Goal: Task Accomplishment & Management: Use online tool/utility

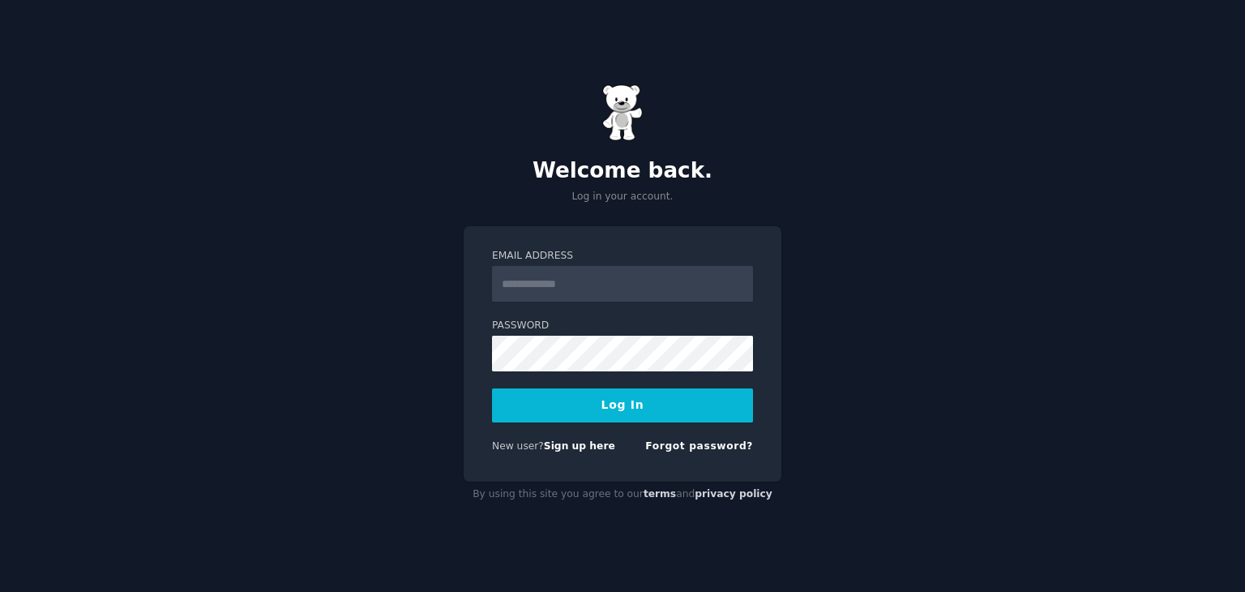
click at [600, 293] on input "Email Address" at bounding box center [622, 284] width 261 height 36
type input "**********"
click at [492, 388] on button "Log In" at bounding box center [622, 405] width 261 height 34
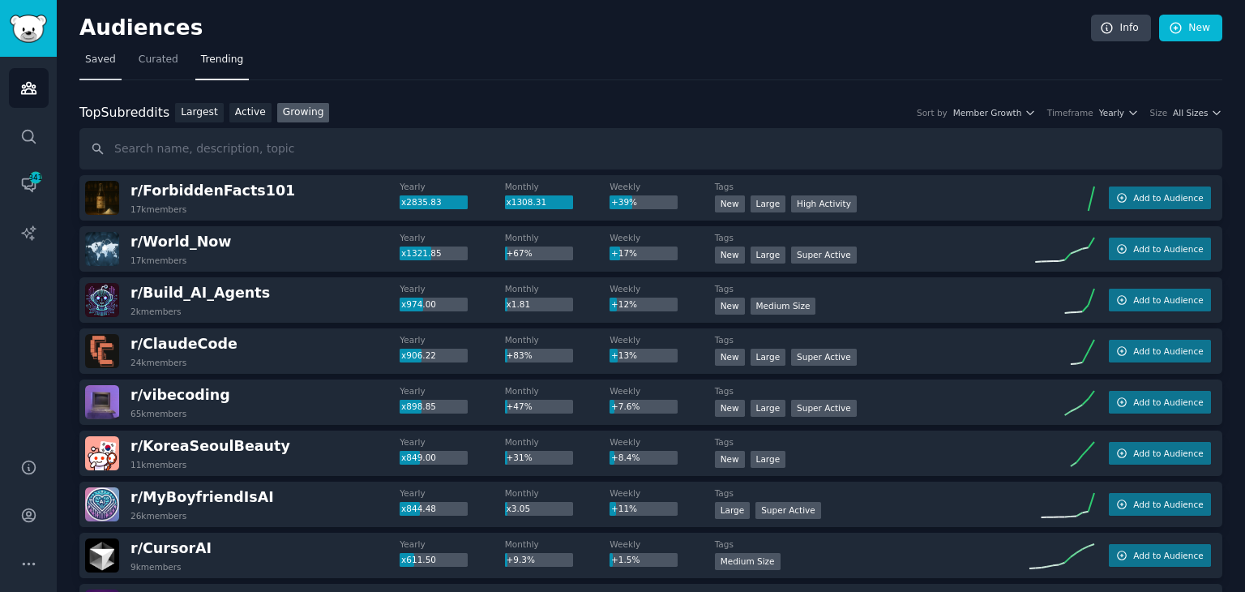
click at [95, 62] on span "Saved" at bounding box center [100, 60] width 31 height 15
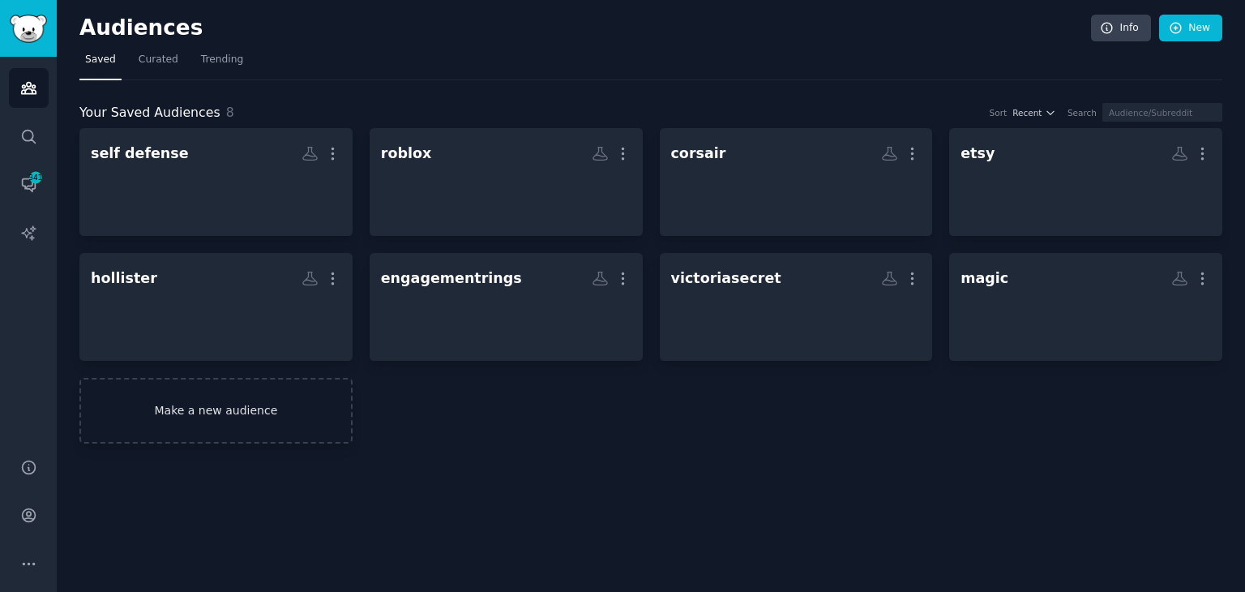
click at [246, 409] on link "Make a new audience" at bounding box center [215, 411] width 273 height 66
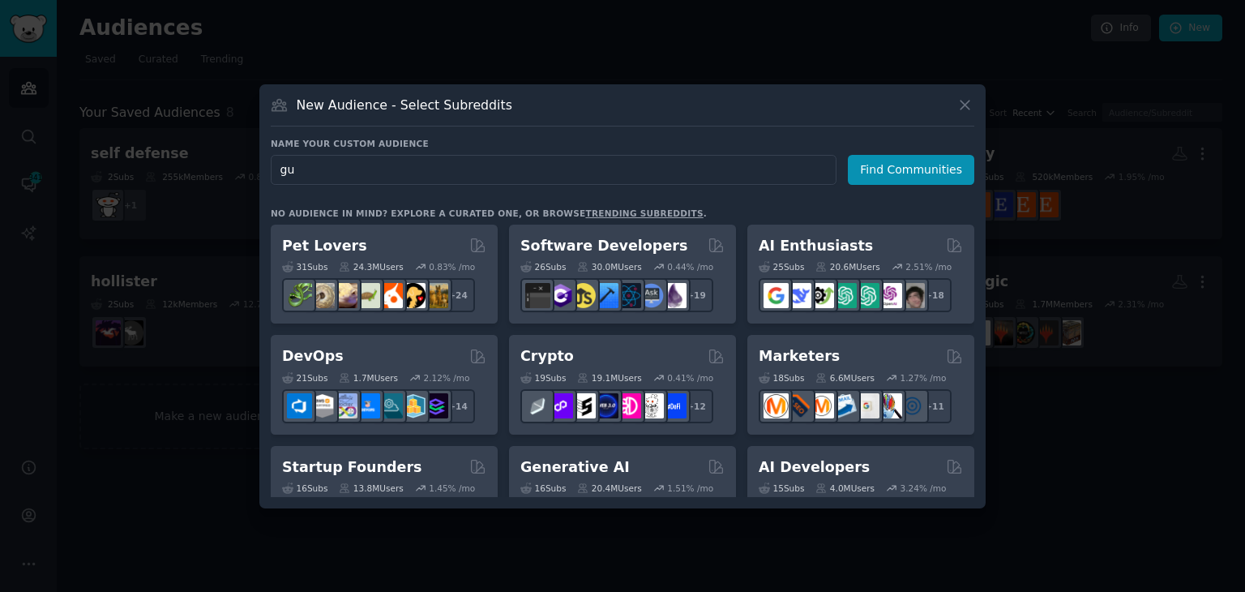
type input "g"
type input "funko"
click at [905, 167] on button "Find Communities" at bounding box center [911, 170] width 126 height 30
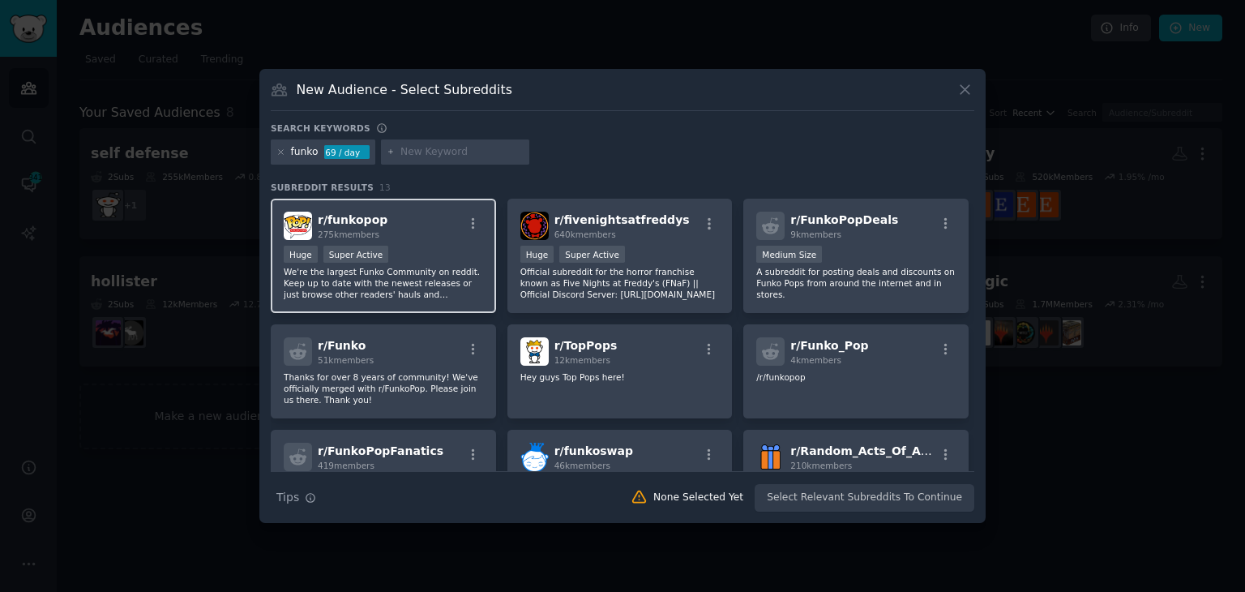
click at [438, 283] on p "We're the largest Funko Community on reddit. Keep up to date with the newest re…" at bounding box center [383, 283] width 199 height 34
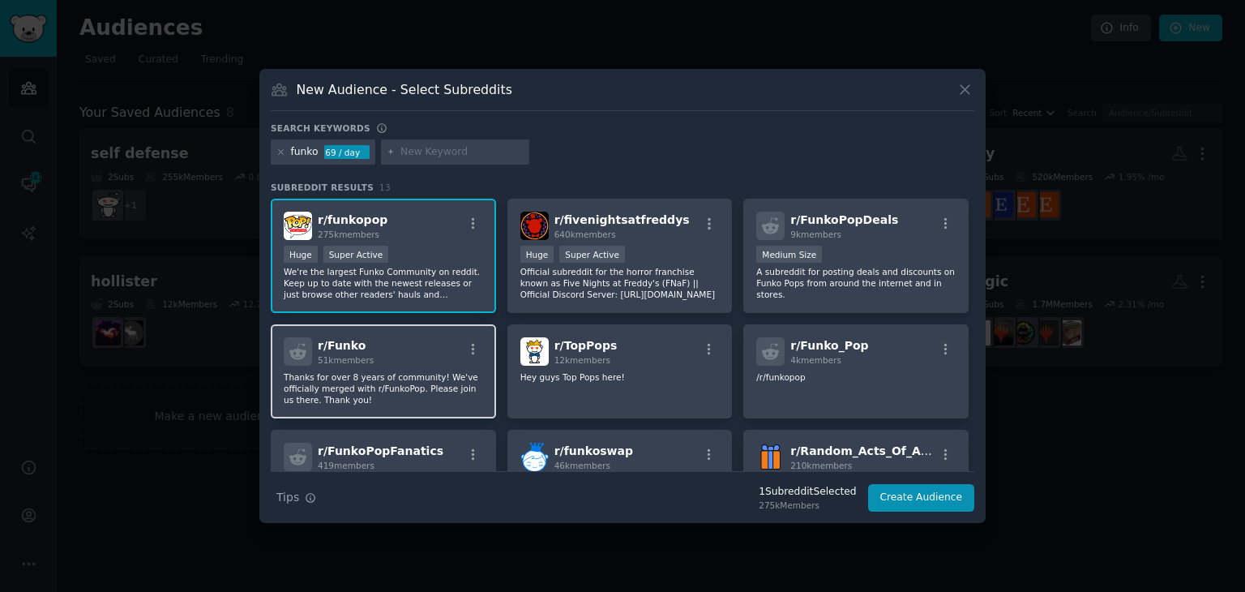
click at [402, 392] on p "Thanks for over 8 years of community! We've officially merged with r/FunkoPop. …" at bounding box center [383, 388] width 199 height 34
click at [343, 372] on p "Thanks for over 8 years of community! We've officially merged with r/FunkoPop. …" at bounding box center [383, 388] width 199 height 34
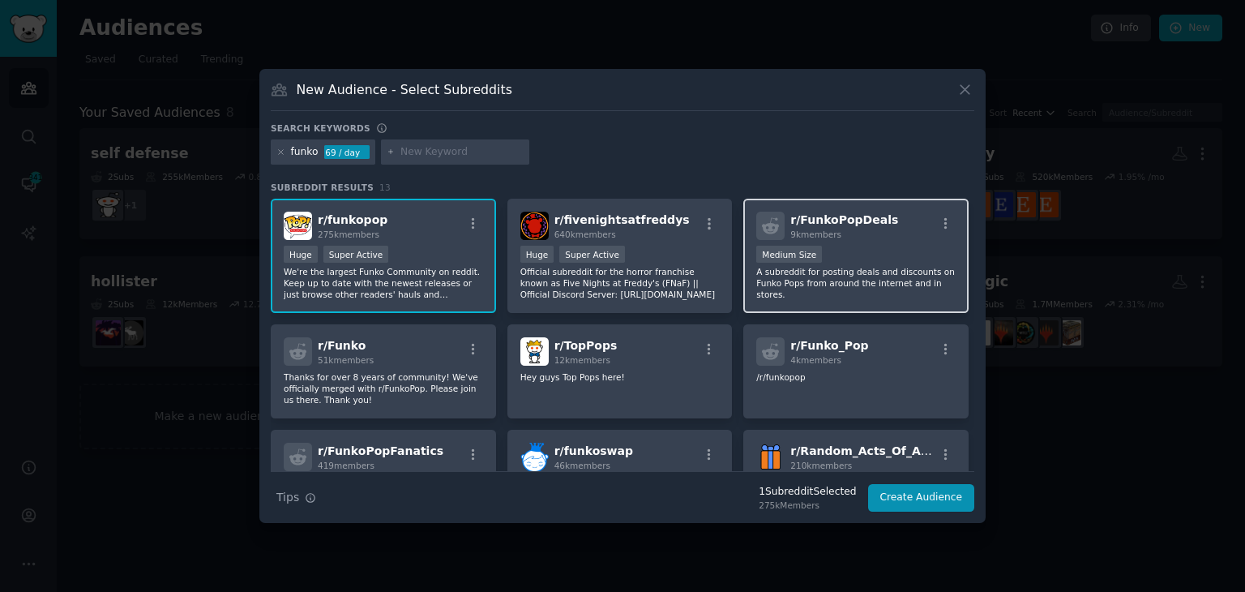
click at [826, 293] on div "r/ FunkoPopDeals 9k members Medium Size A subreddit for posting deals and disco…" at bounding box center [855, 256] width 225 height 114
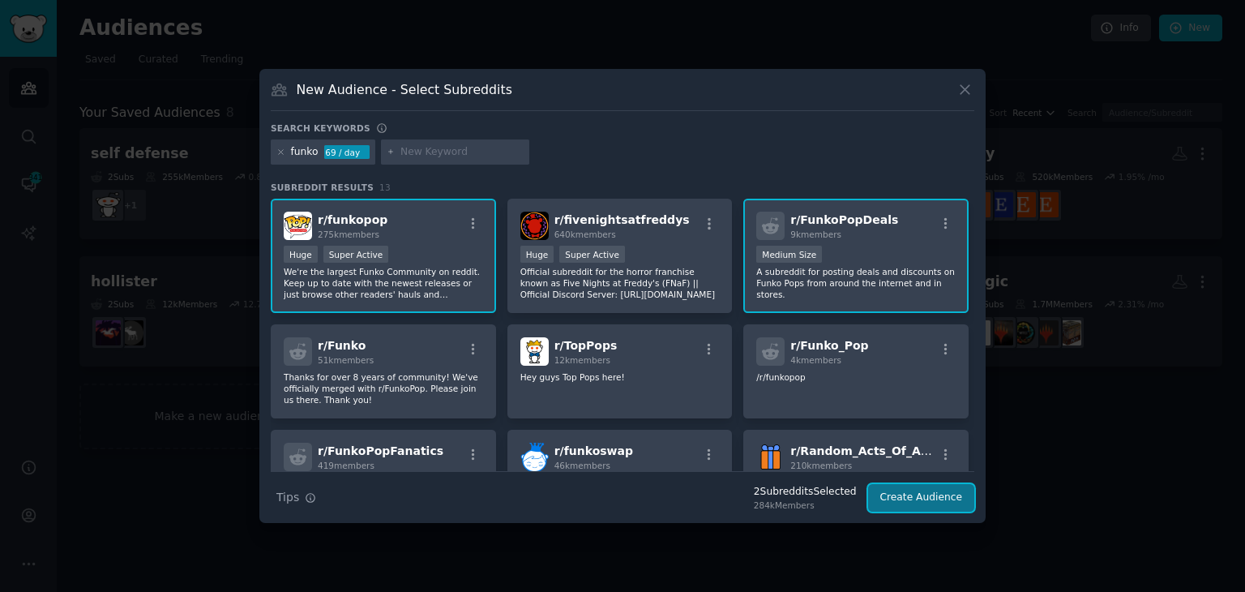
click at [953, 508] on button "Create Audience" at bounding box center [921, 498] width 107 height 28
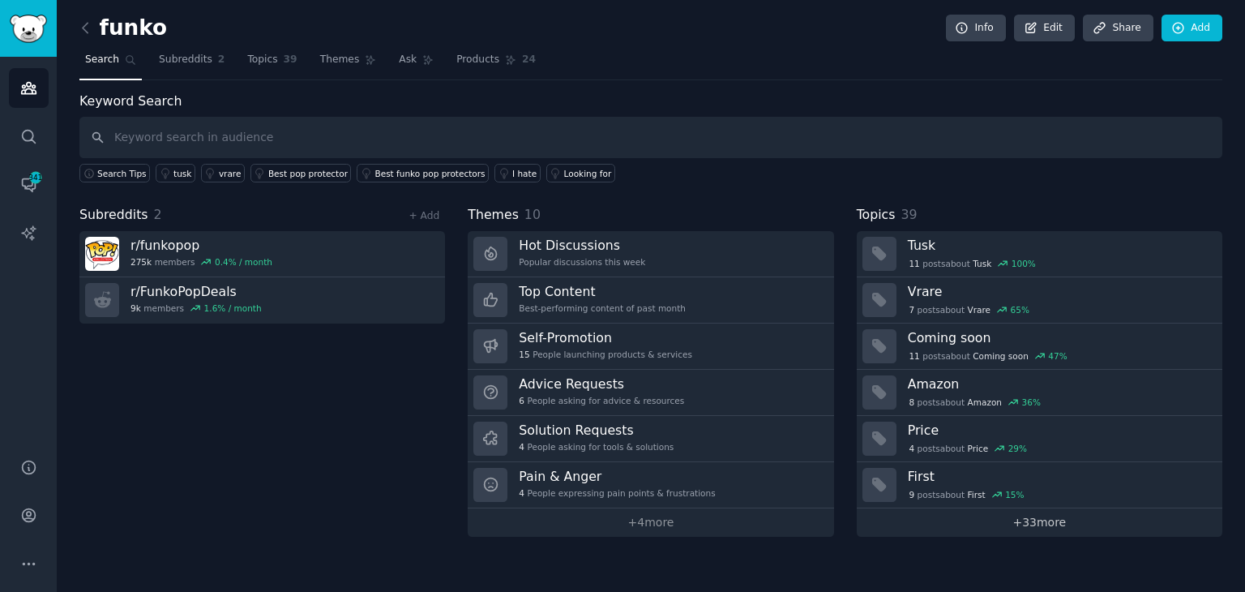
click at [1069, 523] on link "+ 33 more" at bounding box center [1040, 522] width 366 height 28
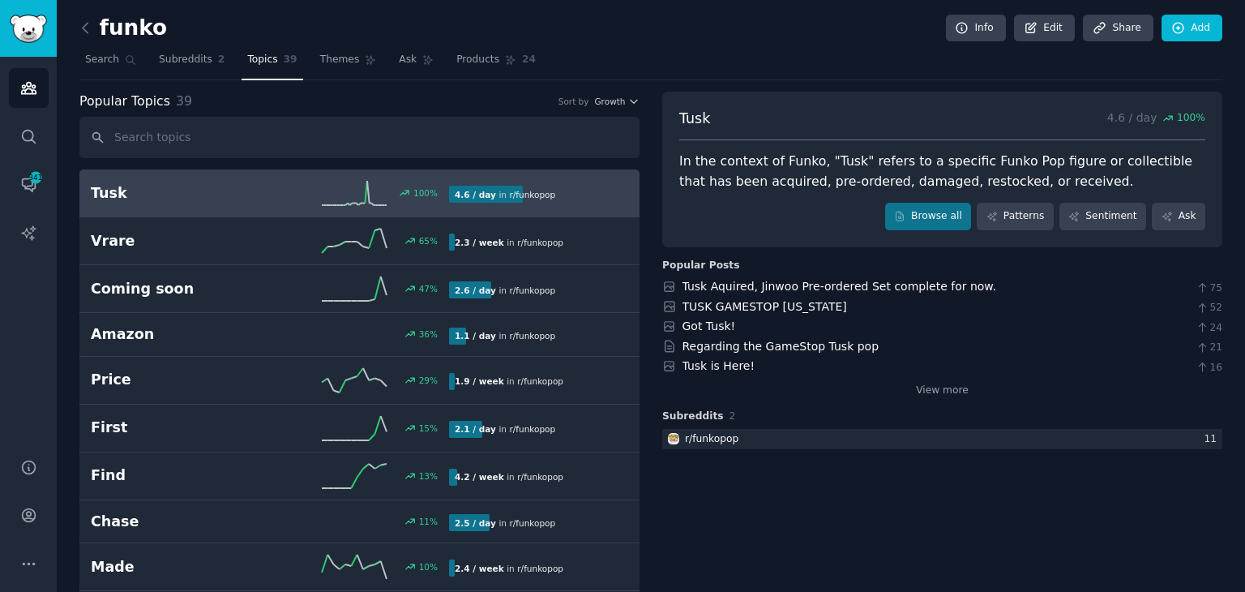
click at [79, 35] on icon at bounding box center [85, 27] width 17 height 17
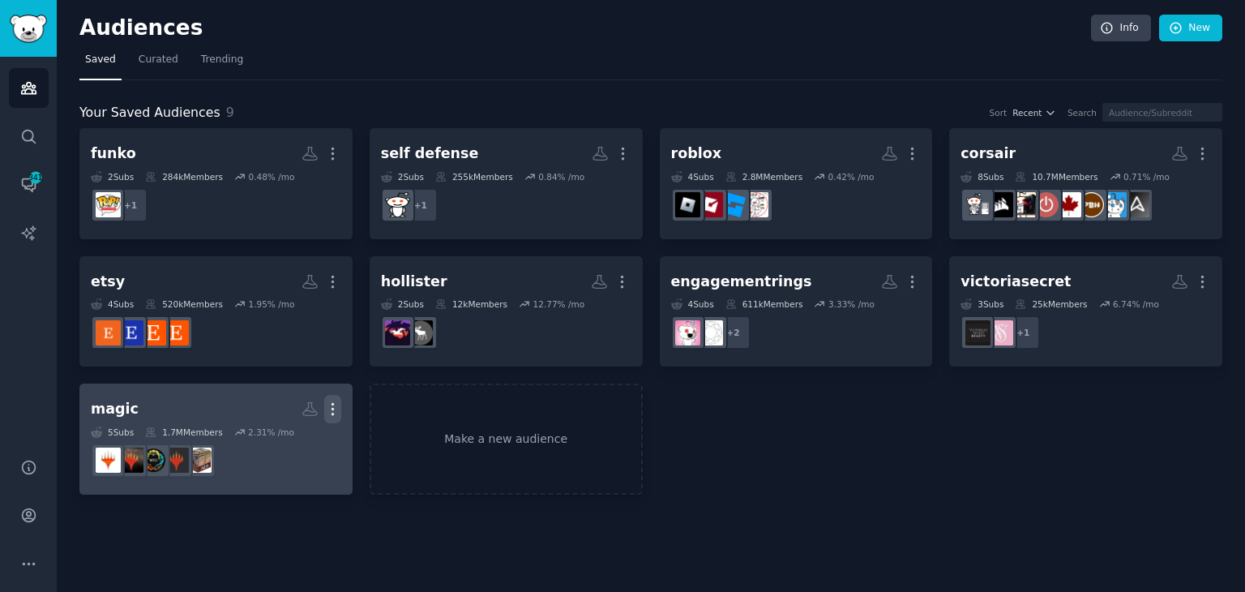
click at [332, 405] on icon "button" at bounding box center [332, 408] width 17 height 17
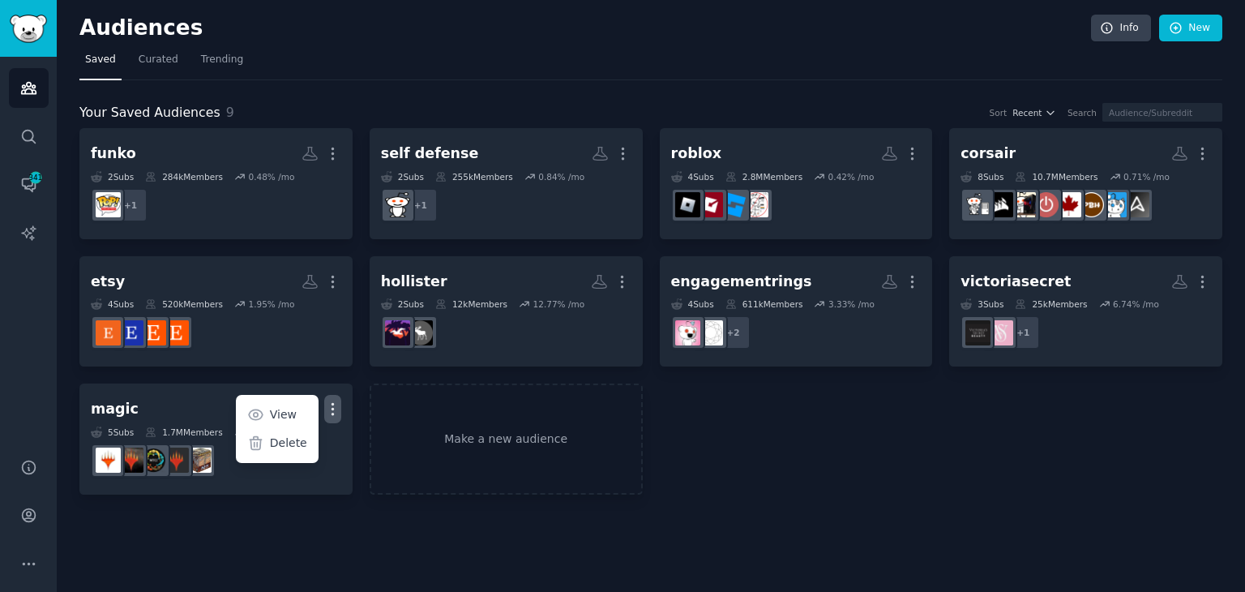
click at [850, 442] on div "funko More 2 Sub s 284k Members 0.48 % /mo + 1 self defense More 2 Sub s 255k M…" at bounding box center [650, 311] width 1143 height 366
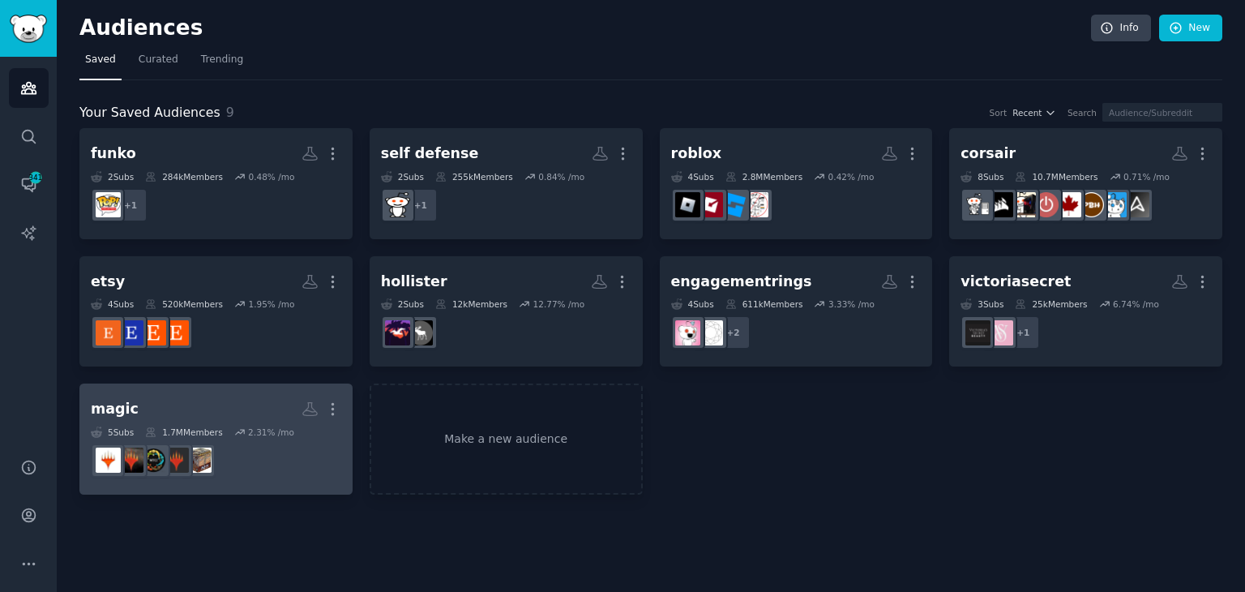
click at [229, 418] on h2 "magic Custom Audience More" at bounding box center [216, 409] width 251 height 28
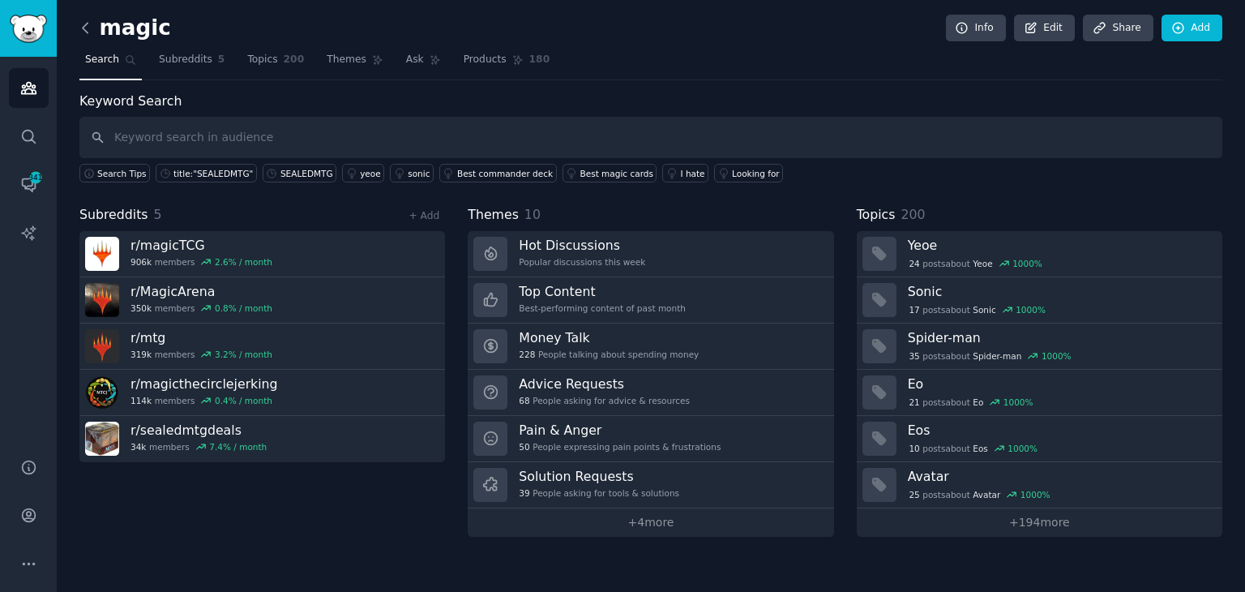
click at [92, 28] on icon at bounding box center [85, 27] width 17 height 17
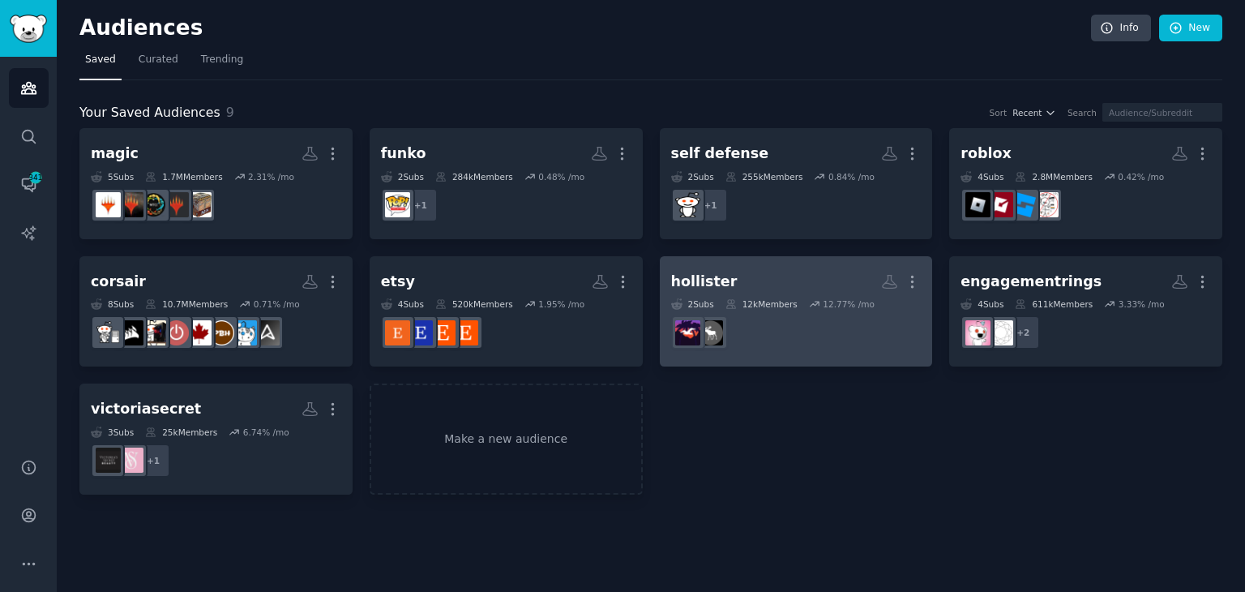
click at [833, 332] on dd "r/HollisterCO" at bounding box center [796, 332] width 251 height 45
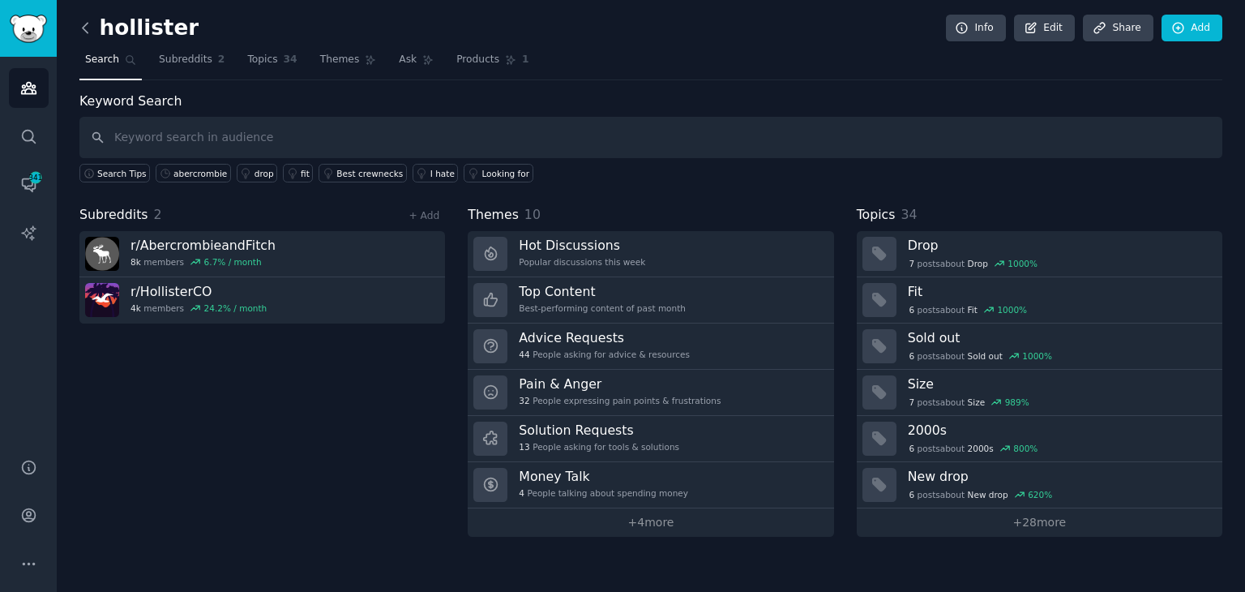
click at [80, 33] on icon at bounding box center [85, 27] width 17 height 17
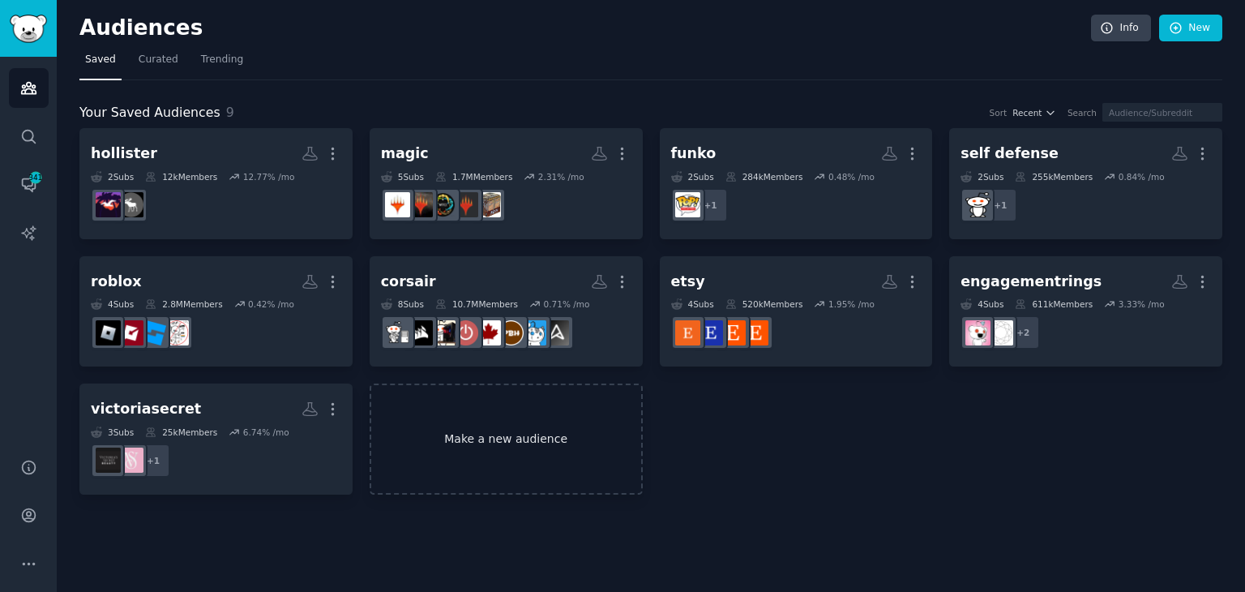
click at [528, 455] on link "Make a new audience" at bounding box center [506, 438] width 273 height 111
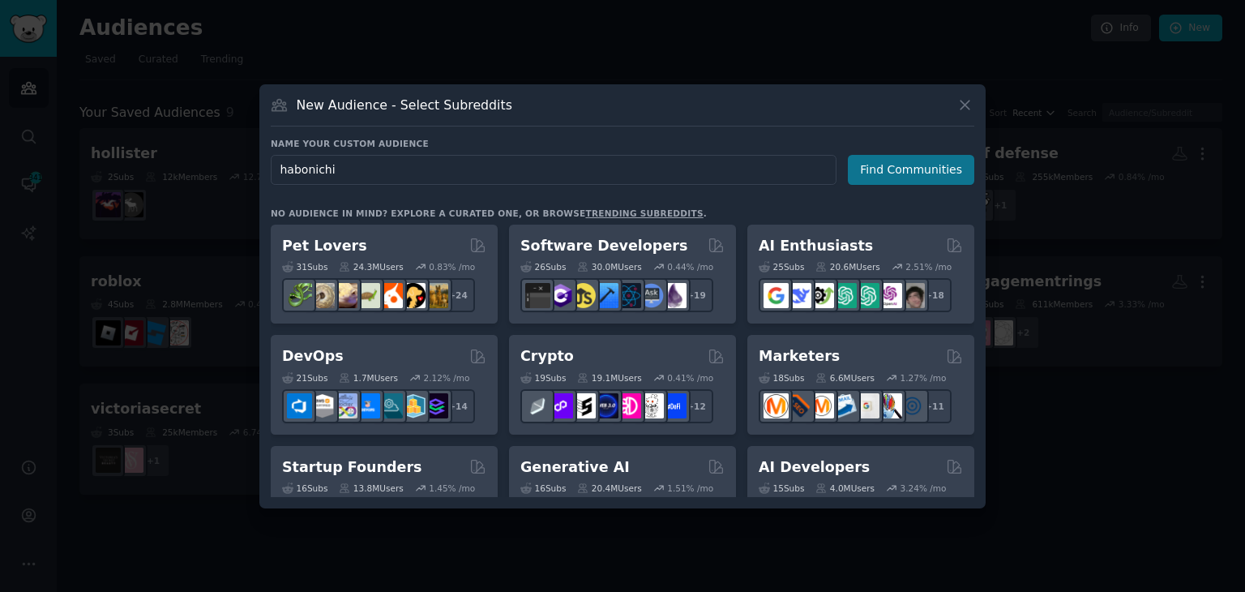
type input "habonichi"
click at [919, 171] on button "Find Communities" at bounding box center [911, 170] width 126 height 30
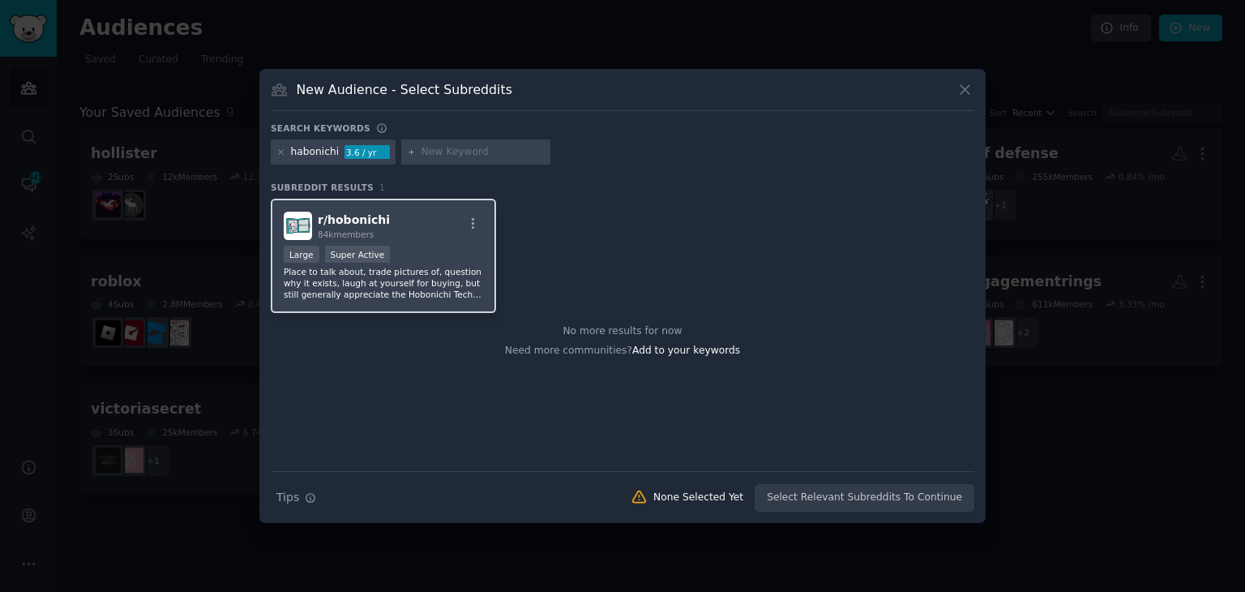
click at [465, 287] on p "Place to talk about, trade pictures of, question why it exists, laugh at yourse…" at bounding box center [383, 283] width 199 height 34
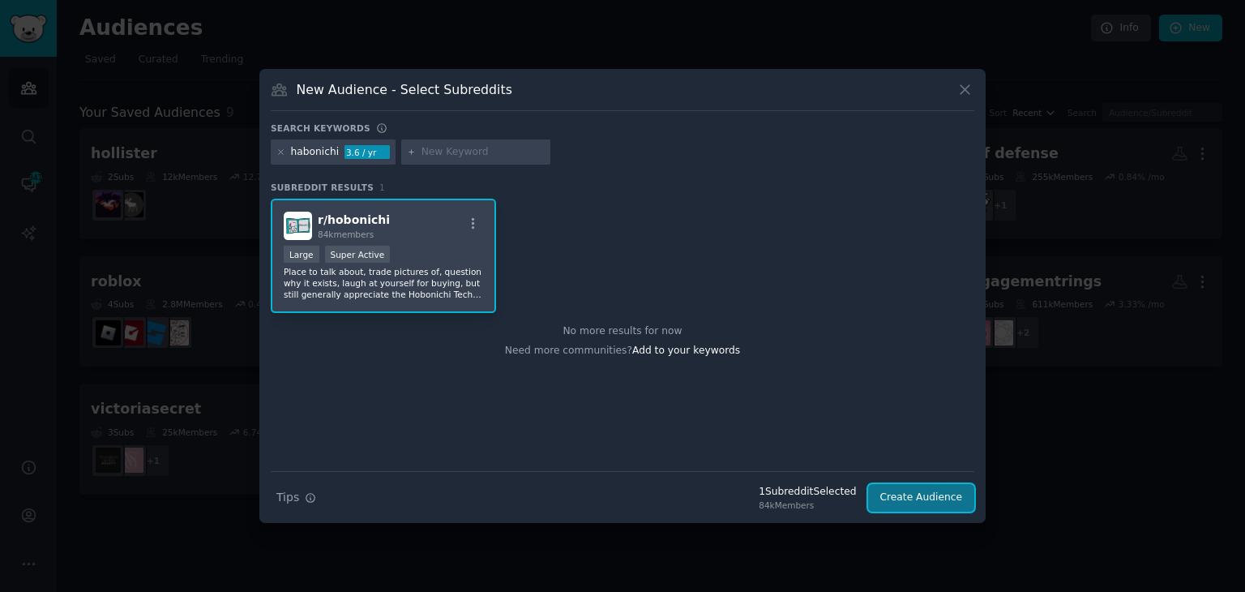
click at [938, 497] on button "Create Audience" at bounding box center [921, 498] width 107 height 28
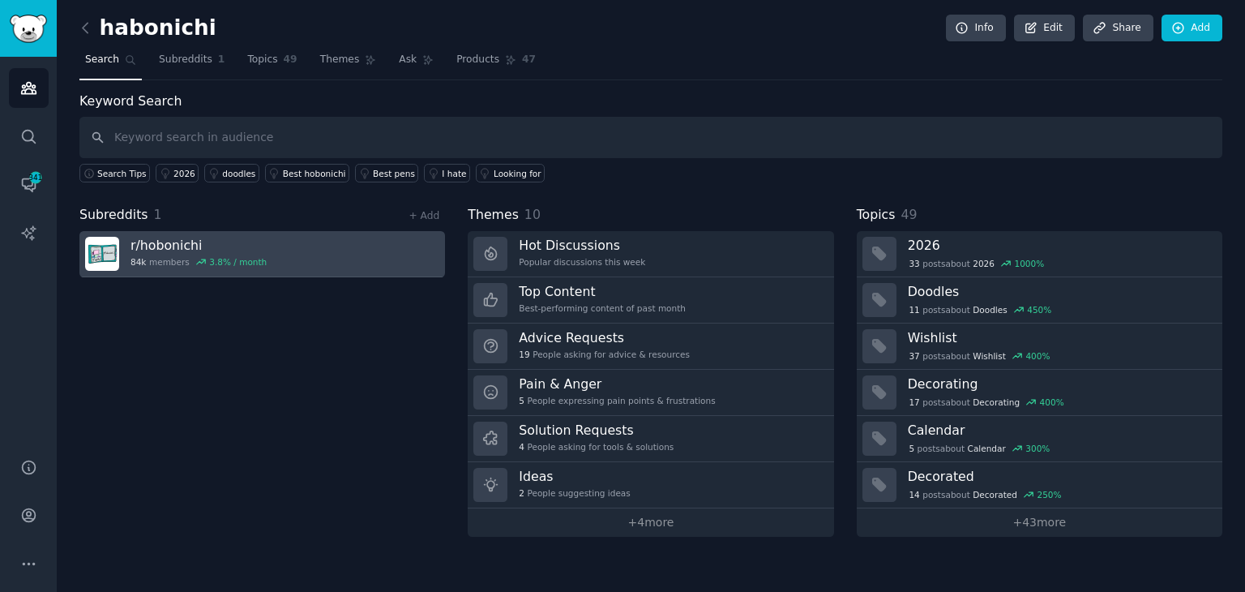
click at [372, 273] on link "r/ hobonichi 84k members 3.8 % / month" at bounding box center [262, 254] width 366 height 46
